Goal: Task Accomplishment & Management: Complete application form

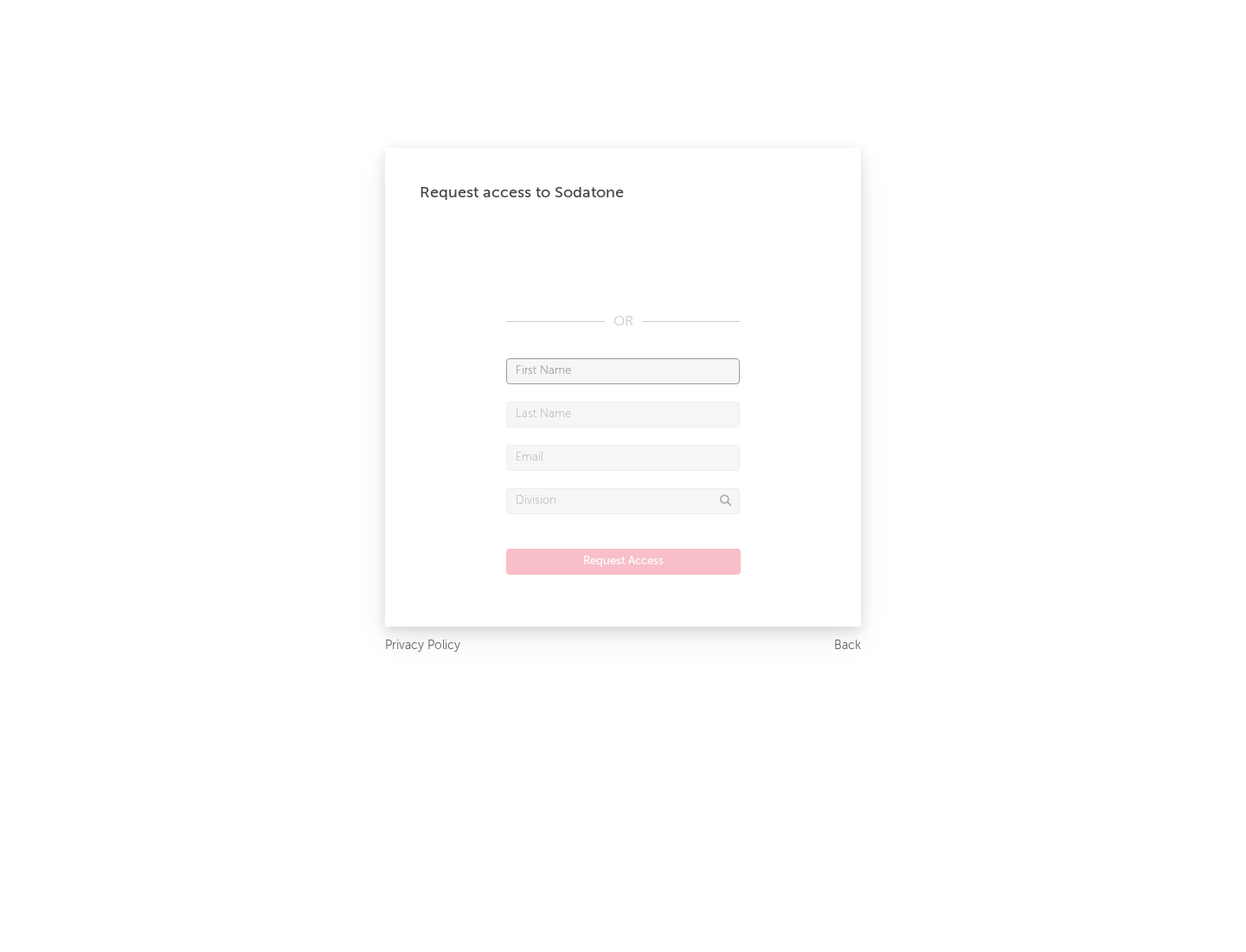
click at [623, 371] on input "text" at bounding box center [623, 371] width 234 height 26
type input "[PERSON_NAME]"
click at [623, 414] on input "text" at bounding box center [623, 414] width 234 height 26
type input "[PERSON_NAME]"
click at [623, 457] on input "text" at bounding box center [623, 457] width 234 height 26
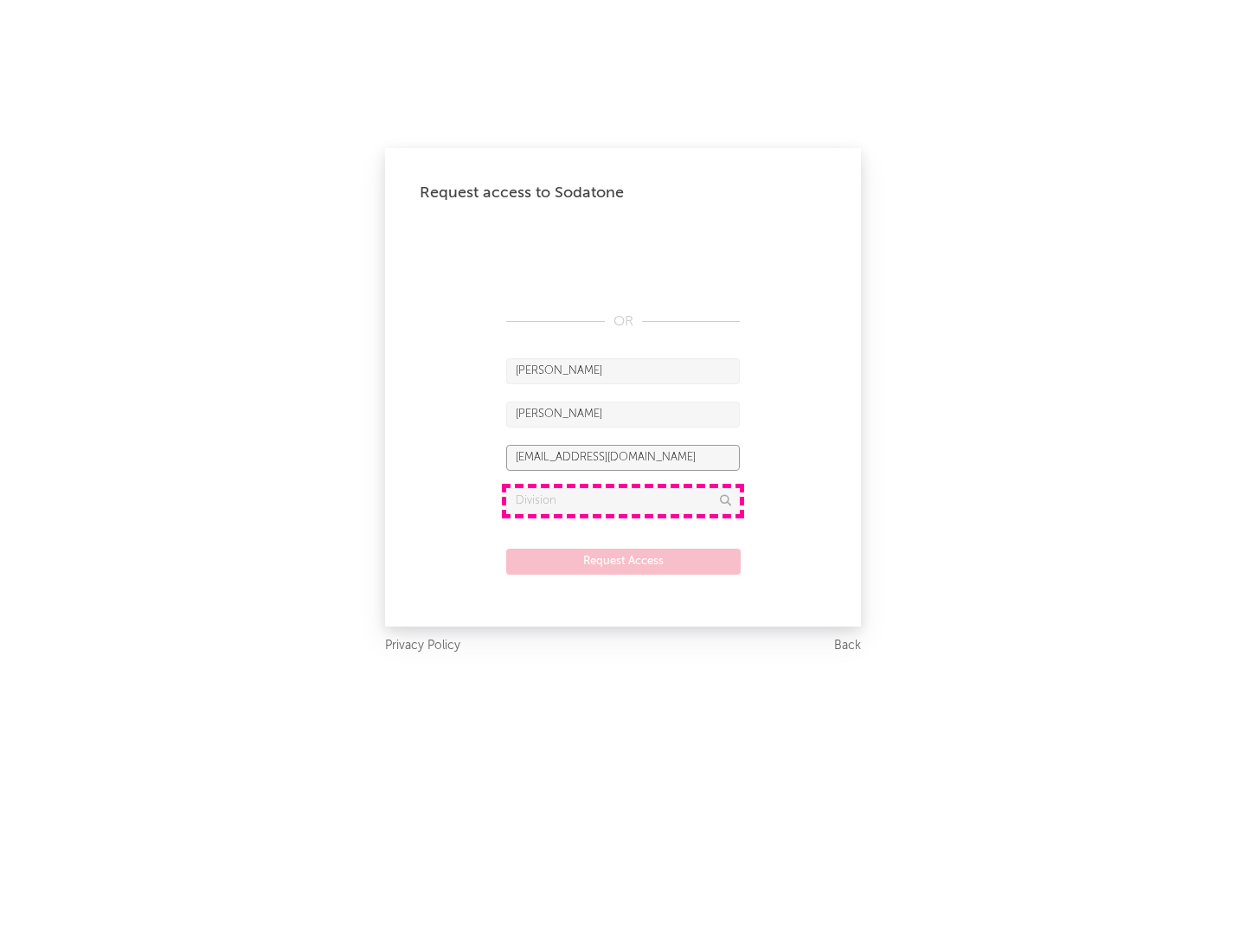
type input "[EMAIL_ADDRESS][DOMAIN_NAME]"
click at [623, 500] on input "text" at bounding box center [623, 501] width 234 height 26
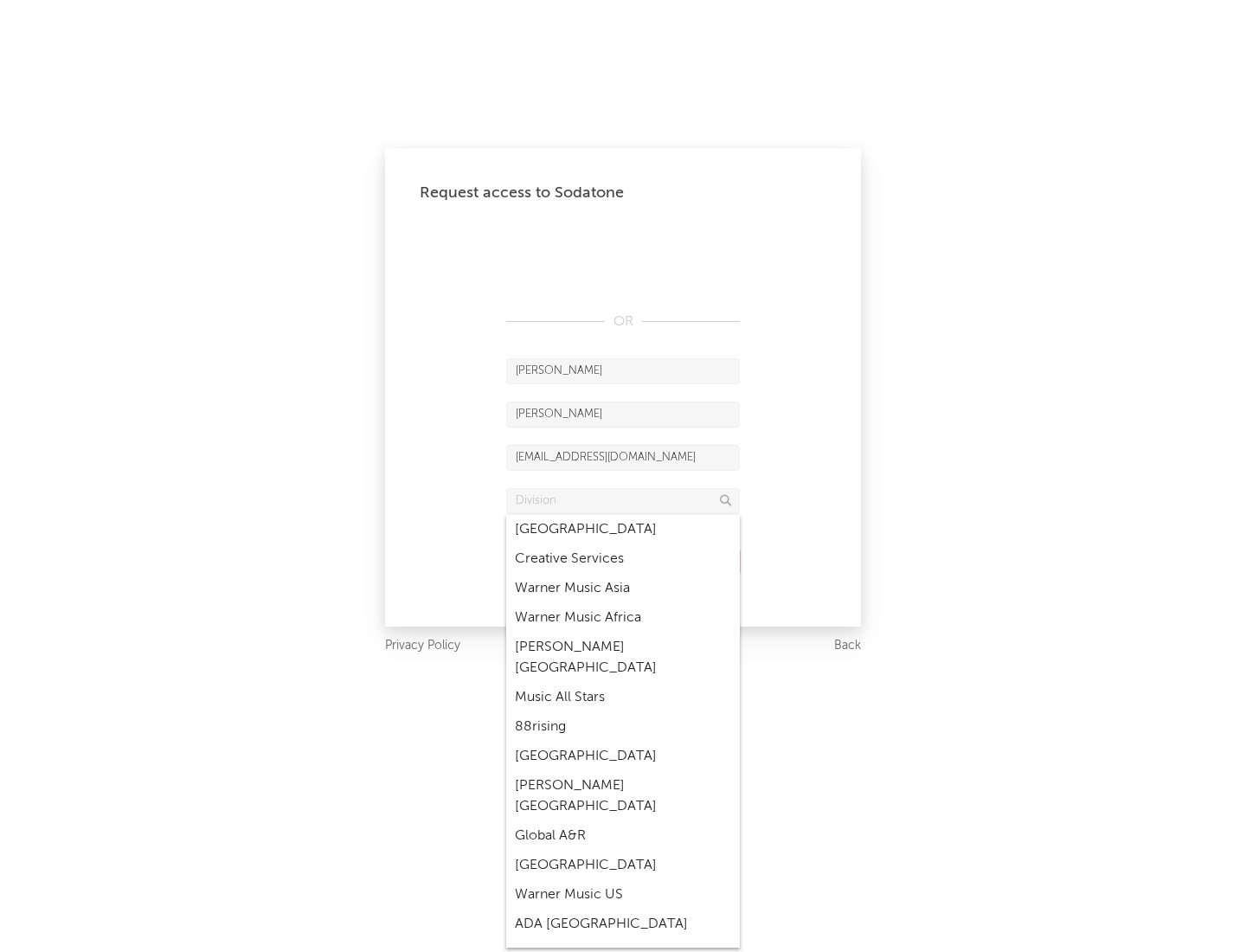
click at [623, 683] on div "Music All Stars" at bounding box center [623, 697] width 234 height 30
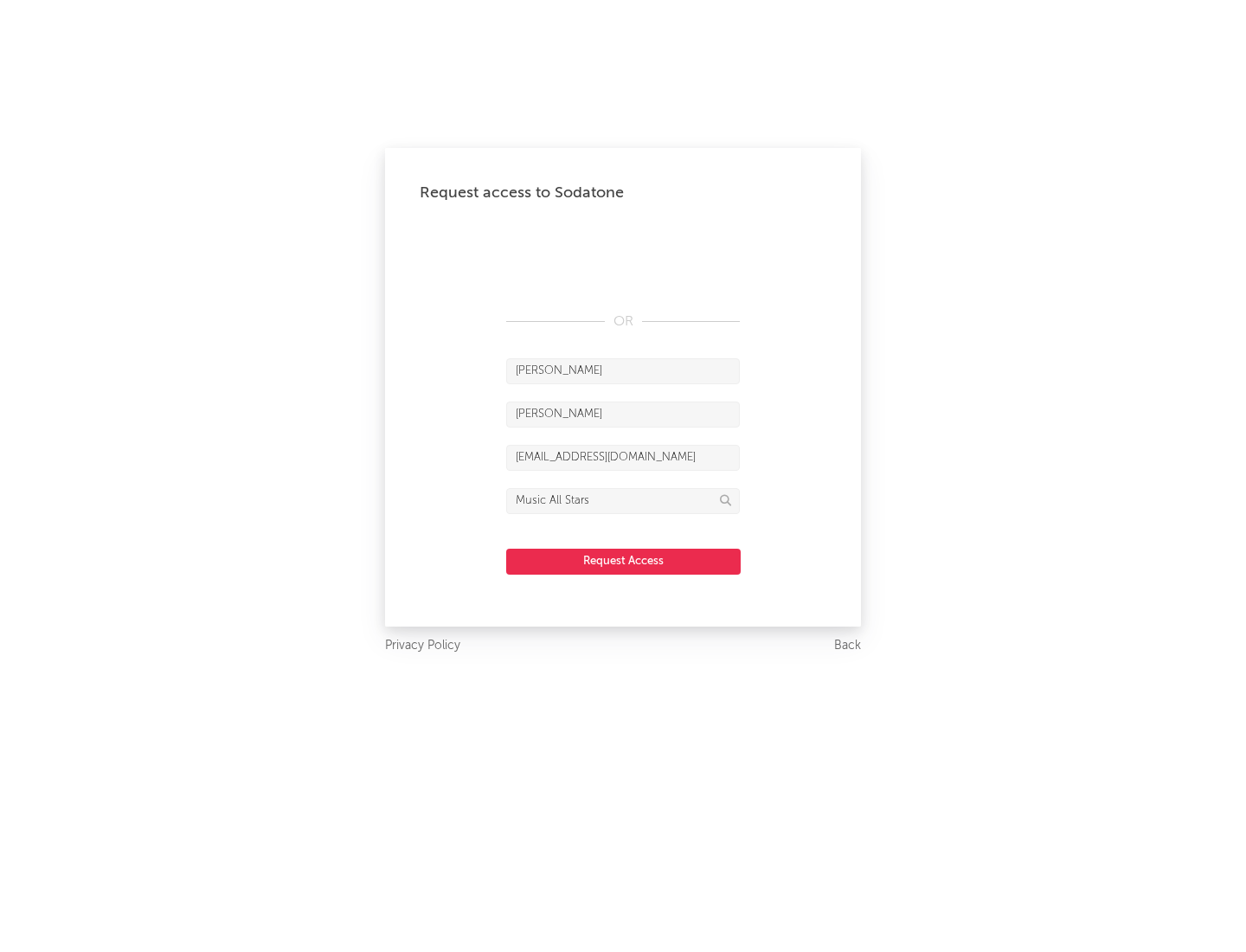
type input "Music All Stars"
click at [623, 561] on button "Request Access" at bounding box center [623, 561] width 235 height 26
